Goal: Transaction & Acquisition: Obtain resource

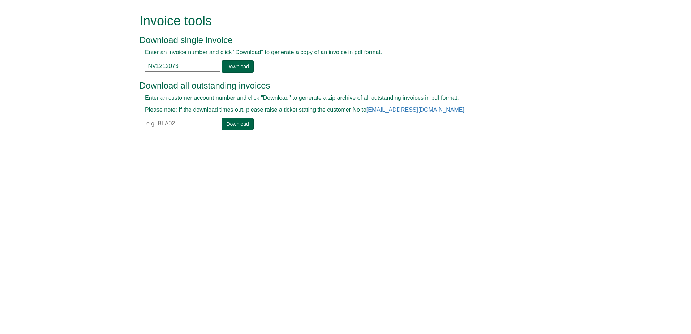
drag, startPoint x: 189, startPoint y: 62, endPoint x: 129, endPoint y: 65, distance: 60.4
click at [129, 65] on form "Invoice tools Download single invoice Enter an invoice number and click "Downlo…" at bounding box center [345, 72] width 691 height 145
paste input "410162"
click at [230, 63] on link "Download" at bounding box center [237, 66] width 32 height 12
drag, startPoint x: 189, startPoint y: 68, endPoint x: 94, endPoint y: 68, distance: 94.7
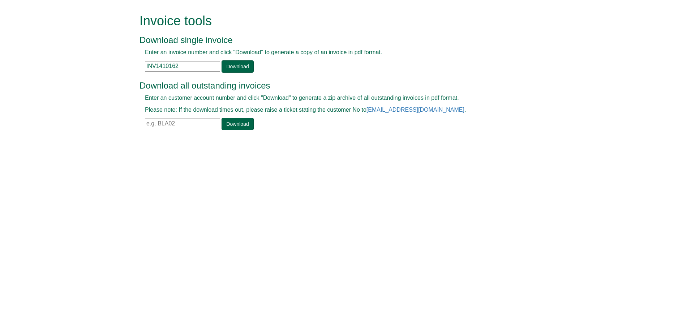
click at [94, 68] on form "Invoice tools Download single invoice Enter an invoice number and click "Downlo…" at bounding box center [345, 72] width 691 height 145
paste input "0"
type input "INV1410102"
click at [240, 67] on link "Download" at bounding box center [237, 66] width 32 height 12
click at [160, 73] on div "Invalid invoice number" at bounding box center [337, 73] width 396 height 0
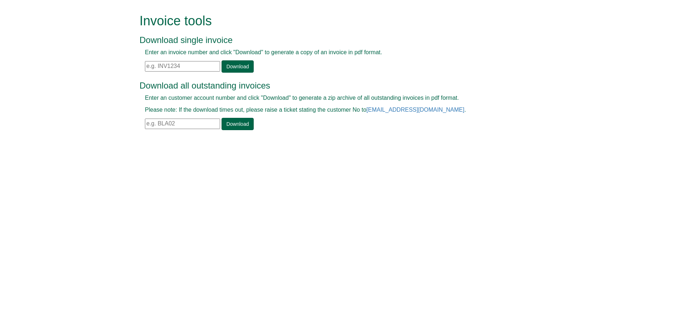
click at [162, 69] on input "text" at bounding box center [182, 66] width 75 height 10
paste input "INV1409762"
type input "INV1409762"
click at [230, 73] on div at bounding box center [337, 73] width 396 height 0
click at [232, 68] on link "Download" at bounding box center [237, 66] width 32 height 12
